Goal: Information Seeking & Learning: Find specific fact

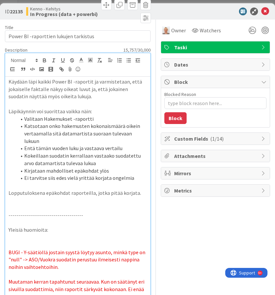
scroll to position [522, 0]
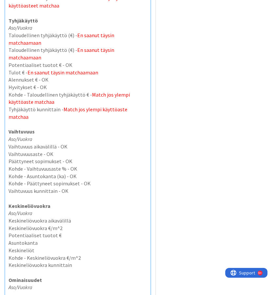
click at [63, 203] on p "Keskineliövuokra" at bounding box center [77, 207] width 138 height 8
click at [60, 210] on p "Aso/Vuokra" at bounding box center [77, 214] width 138 height 8
click at [94, 217] on p "Keskineliövuokra aikavälillä" at bounding box center [77, 221] width 138 height 8
click at [78, 225] on p "Keskineliövuokra €/m^2" at bounding box center [77, 229] width 138 height 8
copy p "- OK"
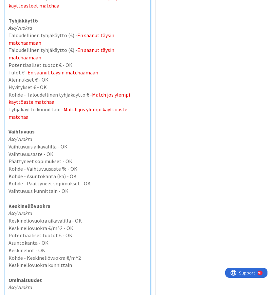
click at [90, 255] on p "Kohde - Keskineliövuokra €/m^2" at bounding box center [77, 259] width 138 height 8
click at [81, 262] on p "Keskineliövuokra kunnittain" at bounding box center [77, 266] width 138 height 8
type textarea "x"
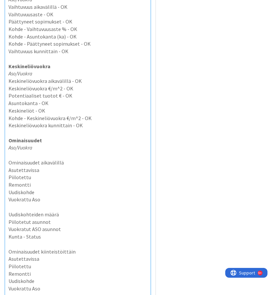
scroll to position [663, 0]
